Goal: Task Accomplishment & Management: Complete application form

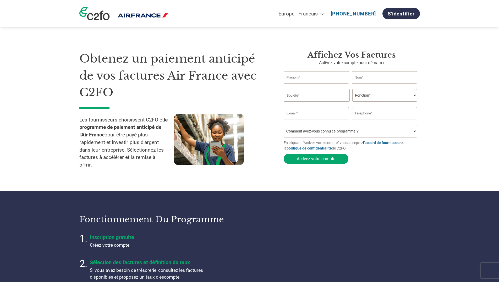
select select "fr-FR"
click at [316, 76] on input "text" at bounding box center [315, 77] width 65 height 12
type input "B"
type input "[PERSON_NAME]"
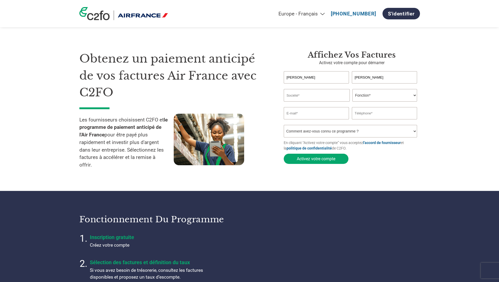
type input "BiGso ([GEOGRAPHIC_DATA])"
type input "[EMAIL_ADDRESS][DOMAIN_NAME]"
type input "0562804366"
click at [327, 95] on input "BiGso ([GEOGRAPHIC_DATA])" at bounding box center [316, 95] width 66 height 13
type input "BigSo by LabSoft"
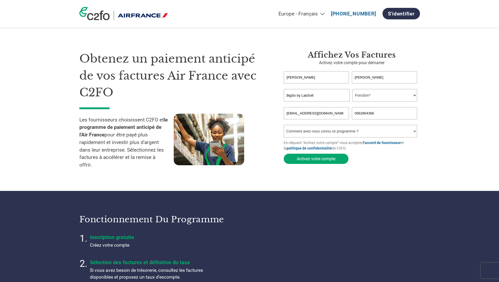
click at [437, 103] on section "Obtenez un paiement anticipé de vos factures Air France avec C2FO Les fournisse…" at bounding box center [249, 106] width 499 height 170
click at [415, 96] on select "Fonction* Directeur administratif et financier Responsable crédit Contrôleur de…" at bounding box center [384, 95] width 65 height 13
select select "CEO"
click at [352, 89] on select "Fonction* Directeur administratif et financier Responsable crédit Contrôleur de…" at bounding box center [384, 95] width 65 height 13
click at [415, 134] on select "Comment avez-vous connu ce programme ? Par courrier Par e-mail Sur les réseaux …" at bounding box center [349, 131] width 133 height 13
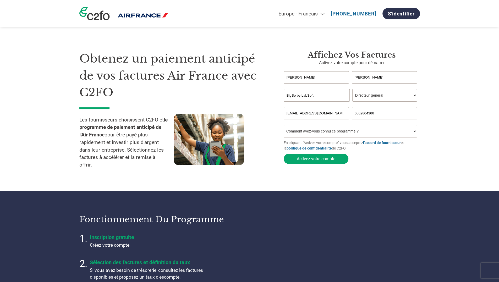
select select "Other"
click at [283, 126] on select "Comment avez-vous connu ce programme ? Par courrier Par e-mail Sur les réseaux …" at bounding box center [349, 131] width 133 height 13
click at [322, 160] on button "Activez votre compte" at bounding box center [315, 159] width 65 height 10
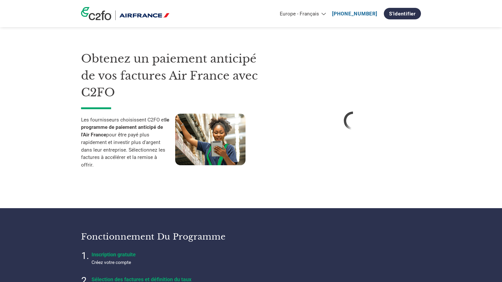
select select "fr-FR"
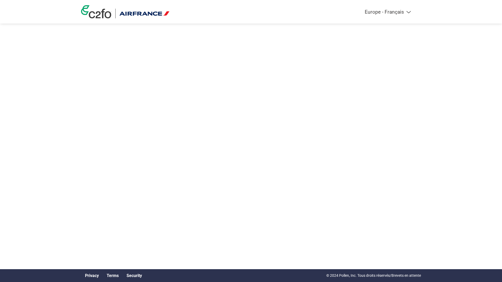
select select "fr-FR"
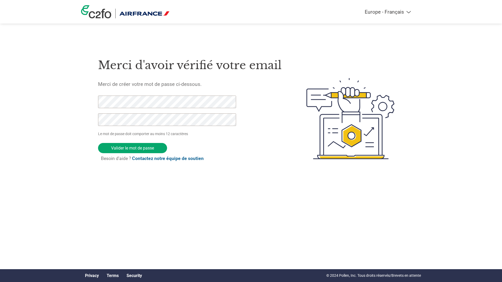
click at [1, 95] on div "Americas - English Américas - Español Américas - Português Amériques - Français…" at bounding box center [251, 97] width 502 height 195
click at [40, 102] on div "Americas - English Américas - Español Américas - Português Amériques - Français…" at bounding box center [251, 97] width 502 height 195
click at [253, 161] on div "Merci d'avoir vérifié votre email Merci de créer votre mot de passe ci-dessous.…" at bounding box center [190, 118] width 184 height 139
click at [143, 148] on input "Valider le mot de passe" at bounding box center [132, 148] width 69 height 10
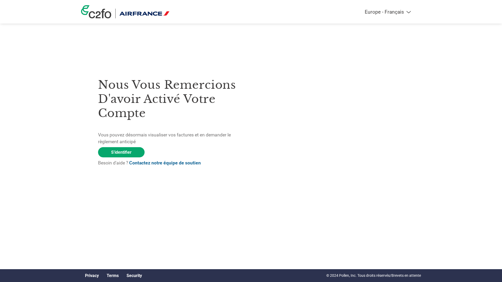
click at [121, 157] on div "Nous vous remercions d'avoir activé votre compte Vous pouvez désormais visualis…" at bounding box center [174, 118] width 153 height 104
click at [120, 153] on link "S'identifier" at bounding box center [121, 152] width 47 height 10
